Goal: Task Accomplishment & Management: Manage account settings

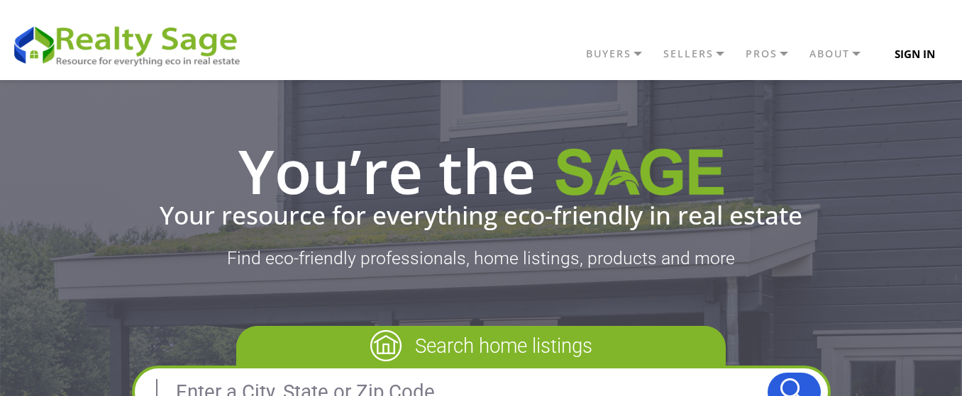
click at [903, 46] on button "Sign In" at bounding box center [914, 54] width 73 height 28
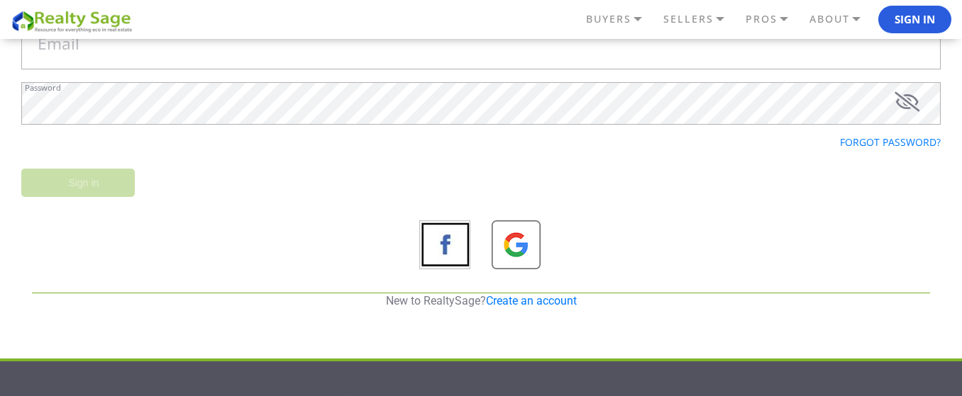
scroll to position [170, 0]
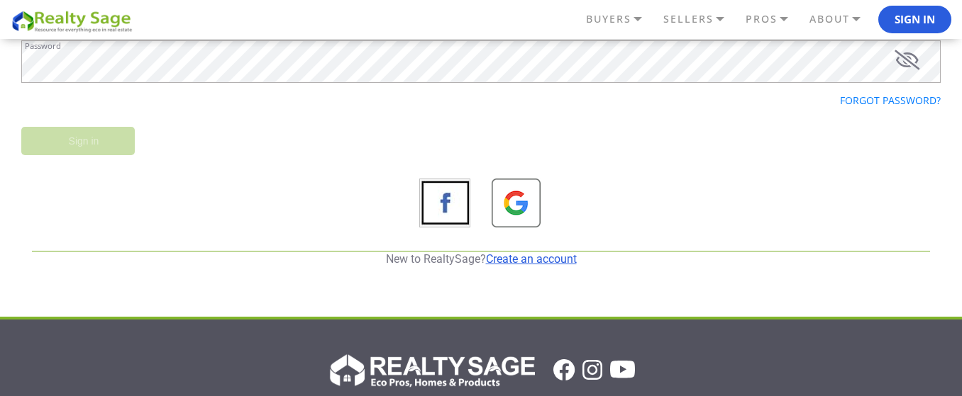
click at [501, 262] on link "Create an account" at bounding box center [531, 258] width 91 height 13
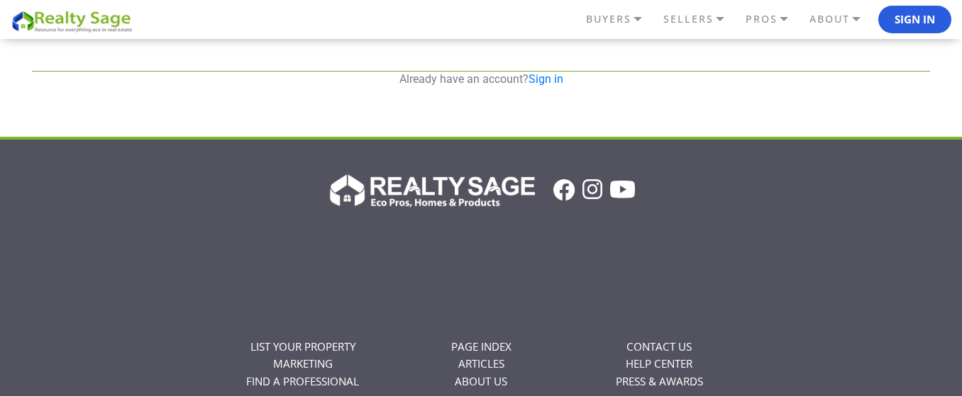
scroll to position [340, 0]
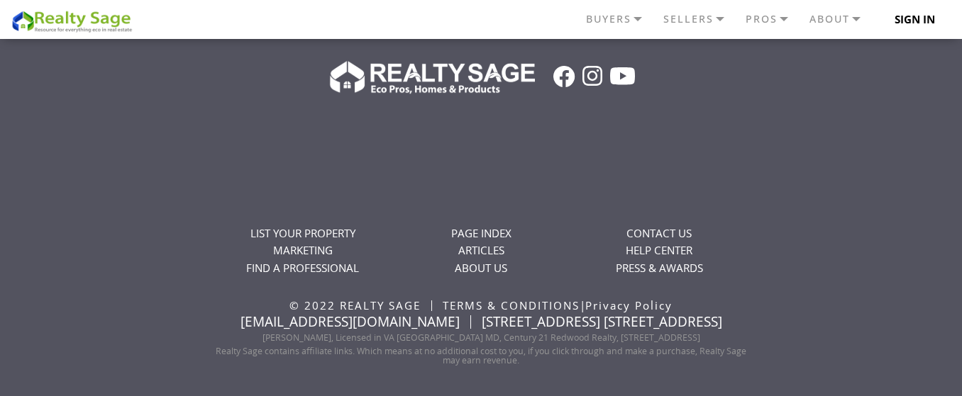
click at [894, 13] on button "Sign In" at bounding box center [914, 20] width 73 height 28
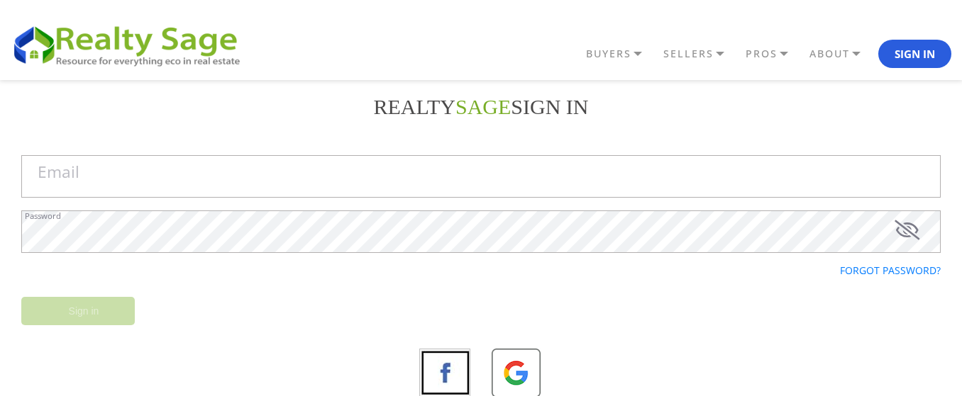
type input "sparkautotransportus@gmail.com"
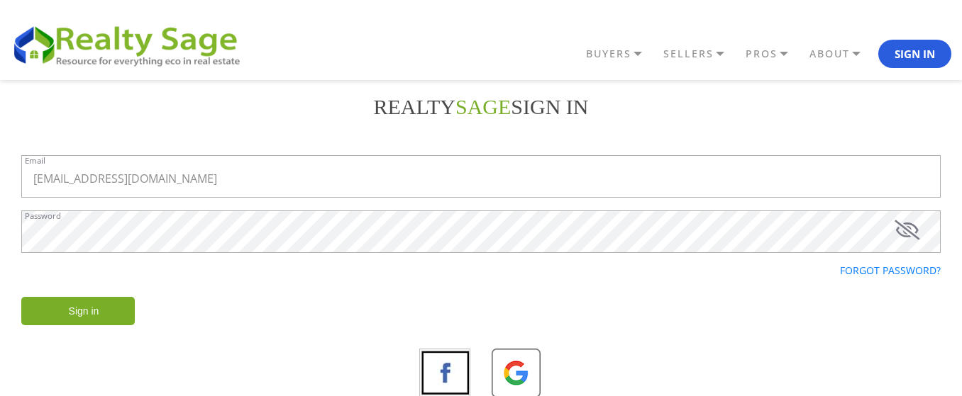
click at [99, 311] on input "Sign in" at bounding box center [77, 311] width 113 height 28
